Goal: Task Accomplishment & Management: Use online tool/utility

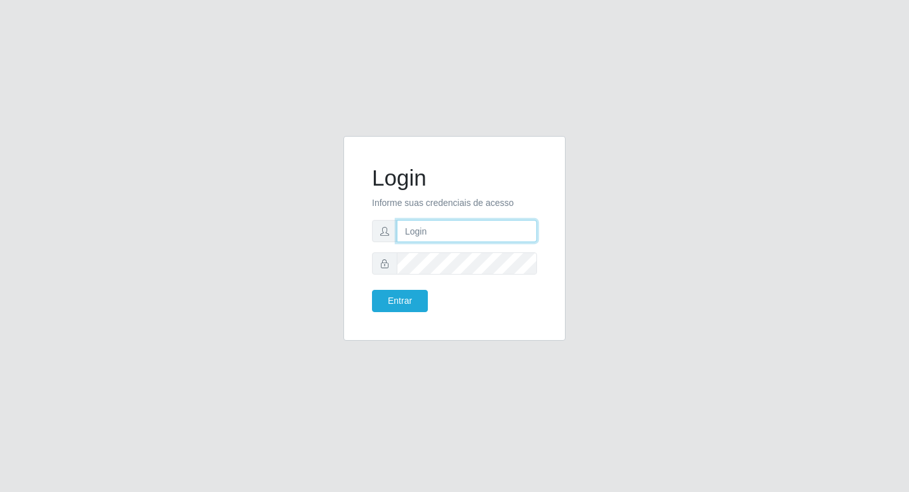
click at [456, 225] on input "text" at bounding box center [467, 231] width 140 height 22
type input "~"
type input "fabianabemais@b6"
click at [462, 274] on form "Login Informe suas credenciais de acesso fabianabemais@b6 Entrar" at bounding box center [454, 237] width 165 height 147
click at [398, 289] on form "Login Informe suas credenciais de acesso fabianabemais@b6 Entrar" at bounding box center [454, 237] width 165 height 147
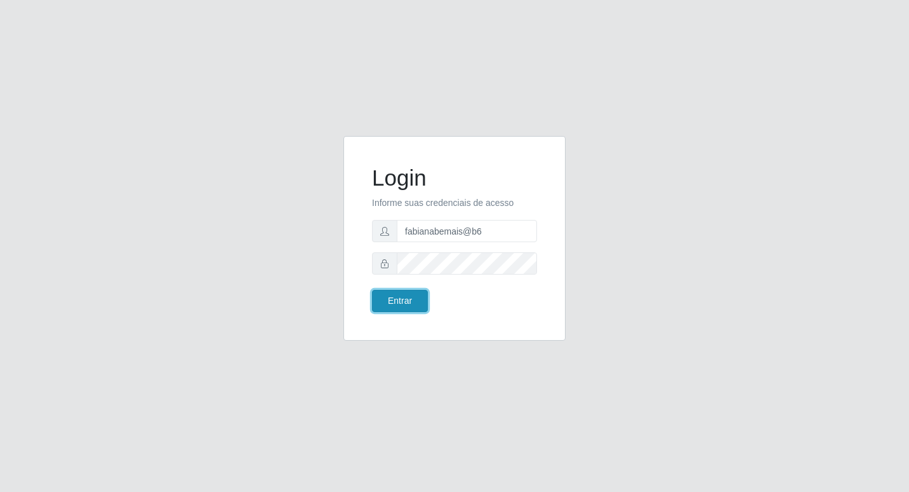
click at [397, 301] on button "Entrar" at bounding box center [400, 301] width 56 height 22
click at [397, 302] on button "Entrar" at bounding box center [400, 301] width 56 height 22
click at [396, 302] on button "Entrar" at bounding box center [400, 301] width 56 height 22
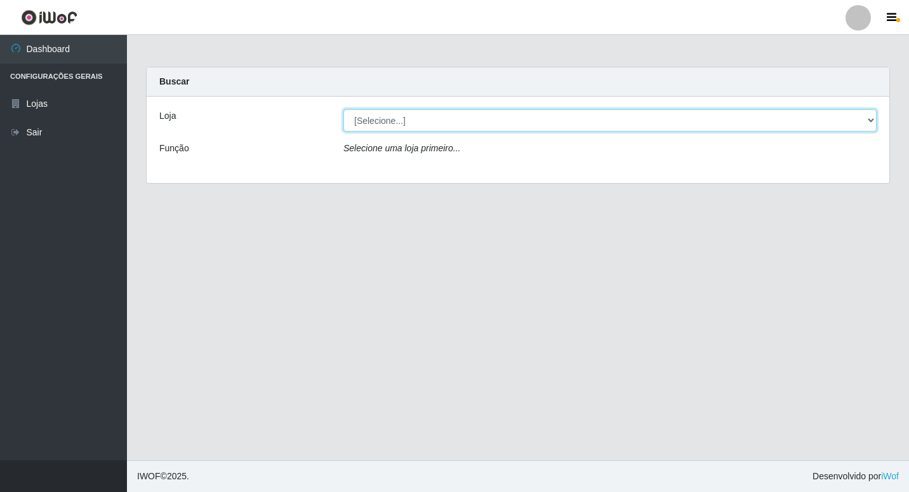
click at [469, 121] on select "[Selecione...] Bemais Supermercados - B6 Colibris" at bounding box center [610, 120] width 533 height 22
select select "406"
click at [344, 109] on select "[Selecione...] Bemais Supermercados - B6 Colibris" at bounding box center [610, 120] width 533 height 22
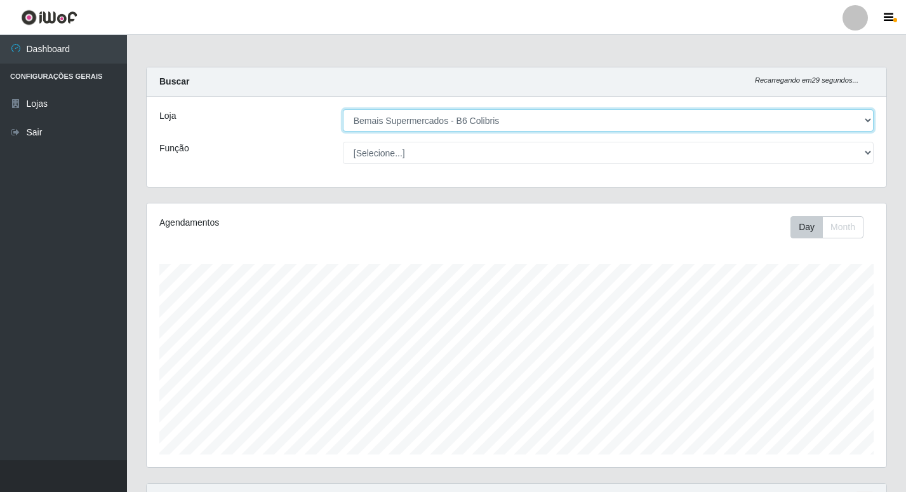
scroll to position [264, 740]
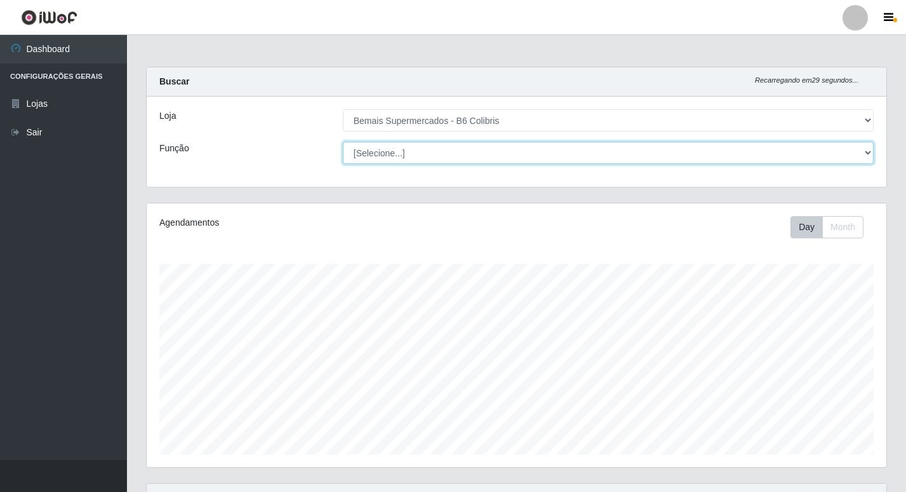
click at [468, 152] on select "[Selecione...] ASG ASG + ASG ++ Balconista de Açougue Balconista de Açougue + B…" at bounding box center [608, 153] width 531 height 22
click at [469, 151] on select "[Selecione...] ASG ASG + ASG ++ Balconista de Açougue Balconista de Açougue + B…" at bounding box center [608, 153] width 531 height 22
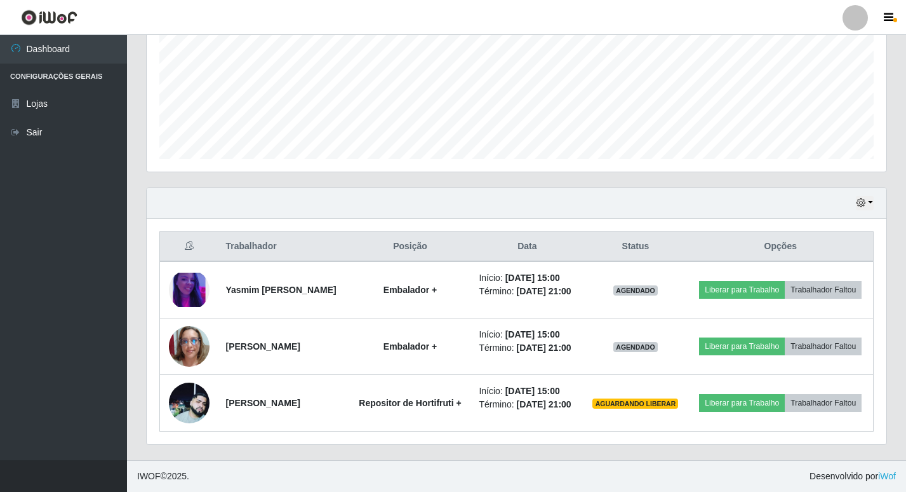
scroll to position [324, 0]
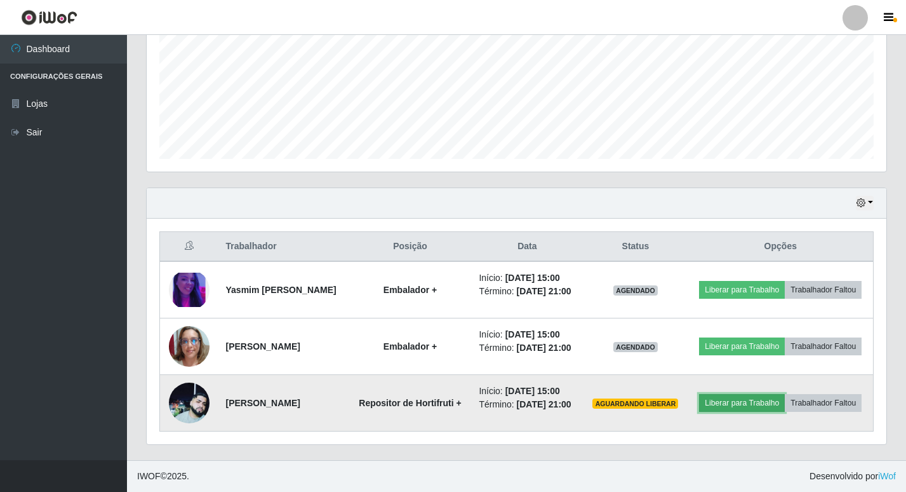
click at [773, 394] on button "Liberar para Trabalho" at bounding box center [742, 403] width 86 height 18
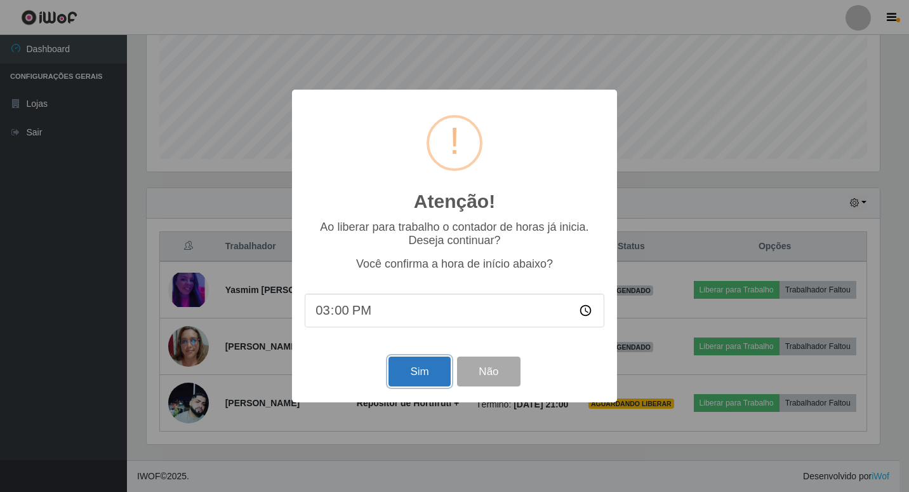
click at [443, 373] on button "Sim" at bounding box center [420, 371] width 62 height 30
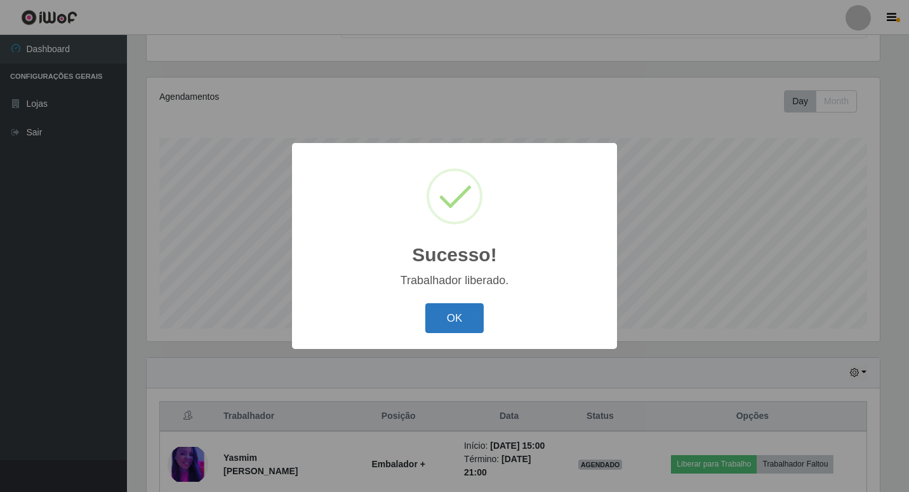
click at [476, 311] on button "OK" at bounding box center [454, 318] width 59 height 30
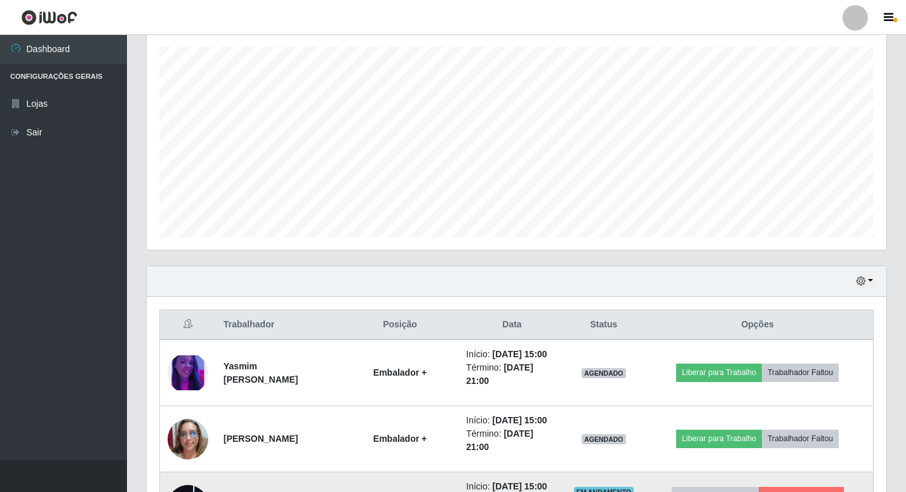
scroll to position [364, 0]
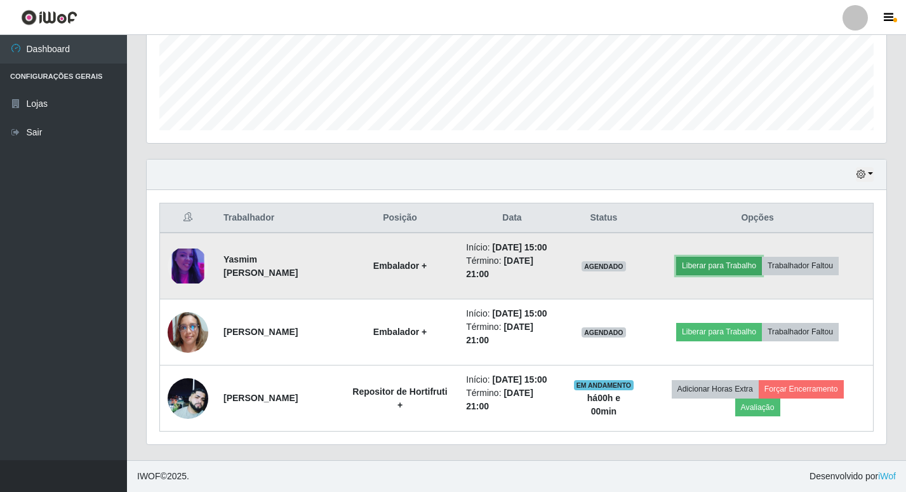
click at [707, 257] on button "Liberar para Trabalho" at bounding box center [719, 266] width 86 height 18
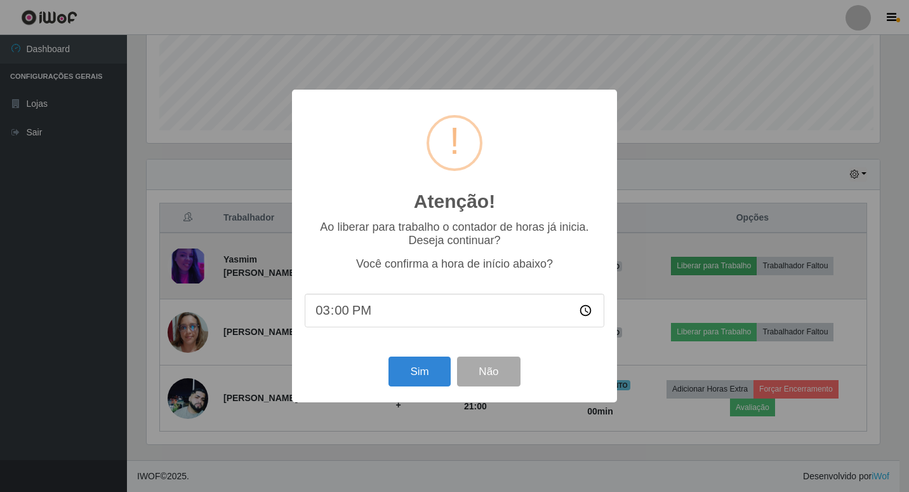
scroll to position [264, 733]
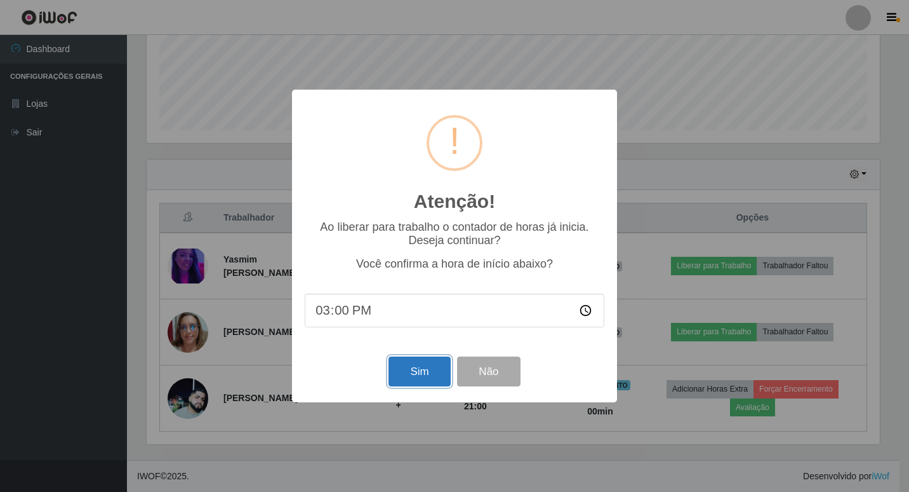
click at [403, 372] on button "Sim" at bounding box center [420, 371] width 62 height 30
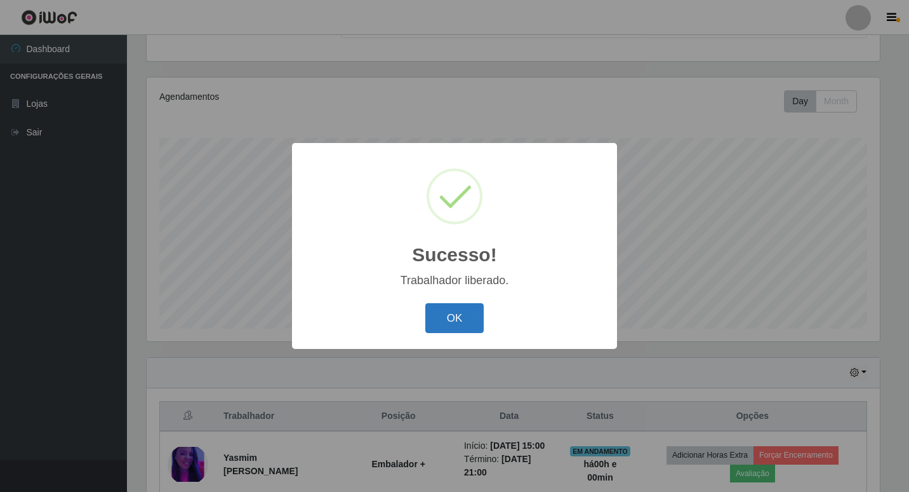
click at [478, 321] on button "OK" at bounding box center [454, 318] width 59 height 30
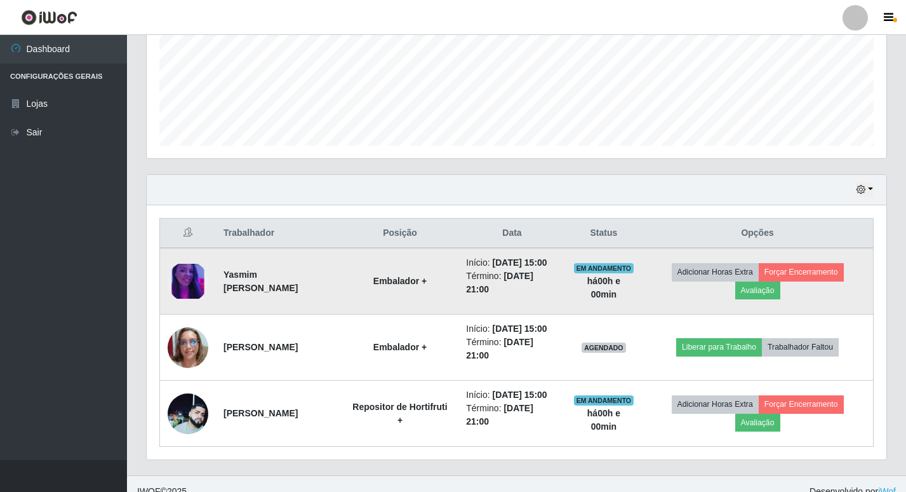
scroll to position [364, 0]
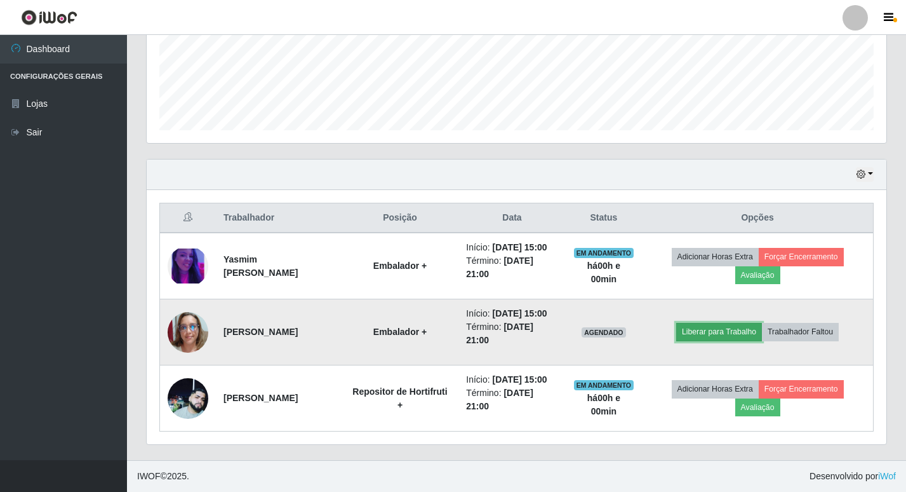
click at [718, 323] on button "Liberar para Trabalho" at bounding box center [719, 332] width 86 height 18
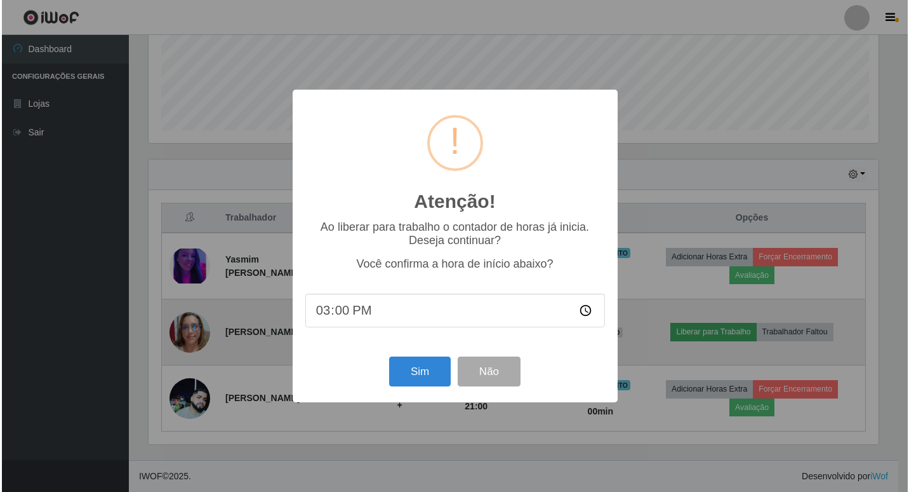
scroll to position [264, 733]
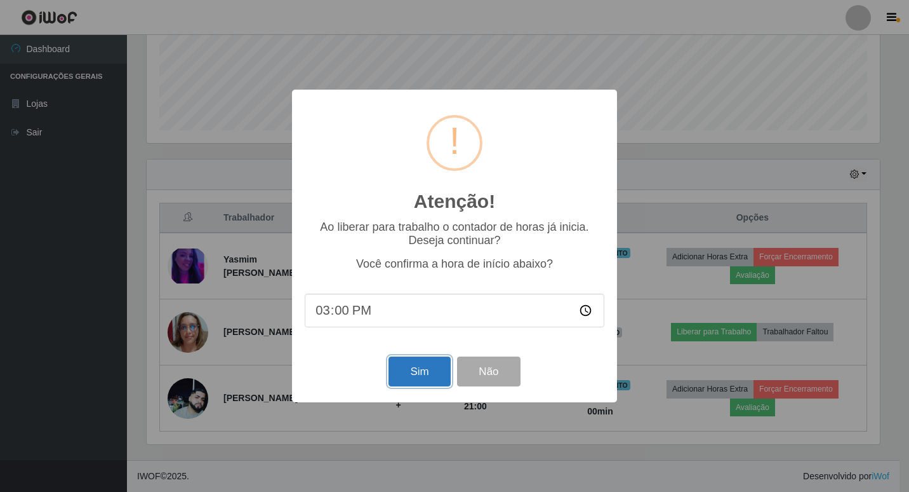
click at [416, 368] on button "Sim" at bounding box center [420, 371] width 62 height 30
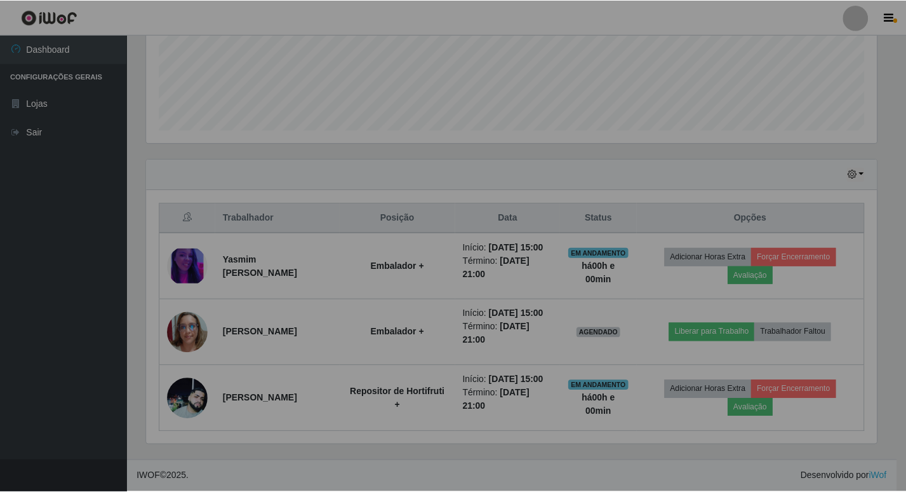
scroll to position [0, 0]
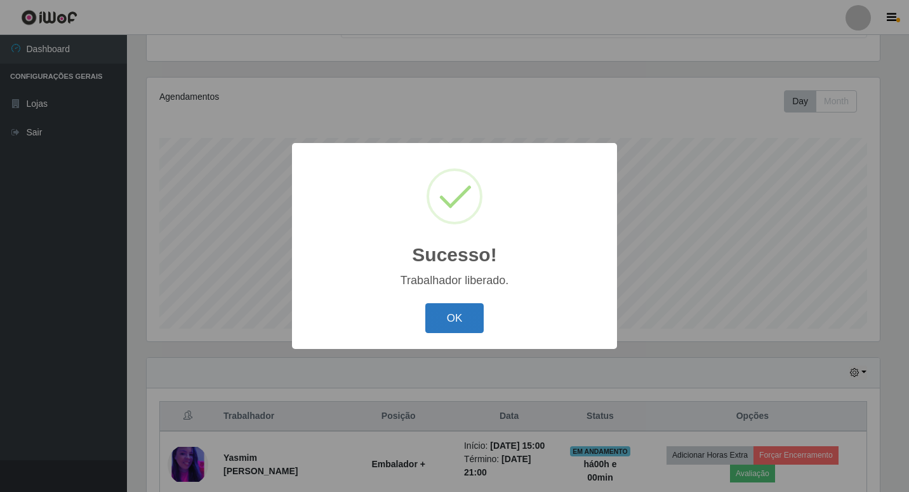
click at [470, 316] on button "OK" at bounding box center [454, 318] width 59 height 30
